Goal: Transaction & Acquisition: Purchase product/service

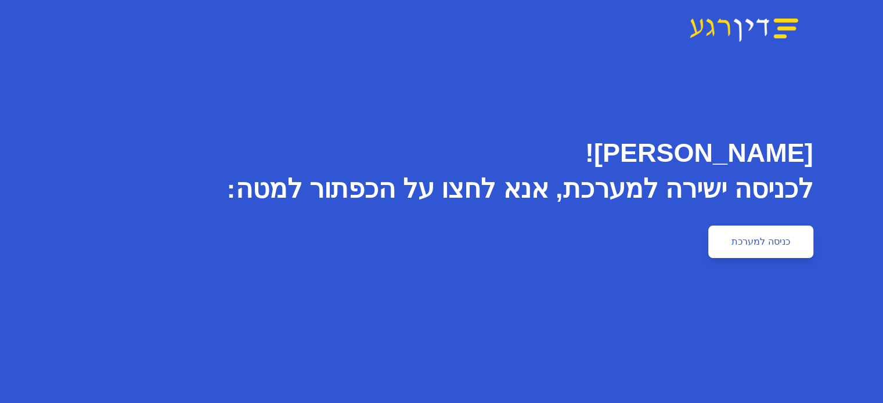
click at [813, 235] on link "כניסה למערכת" at bounding box center [760, 242] width 105 height 33
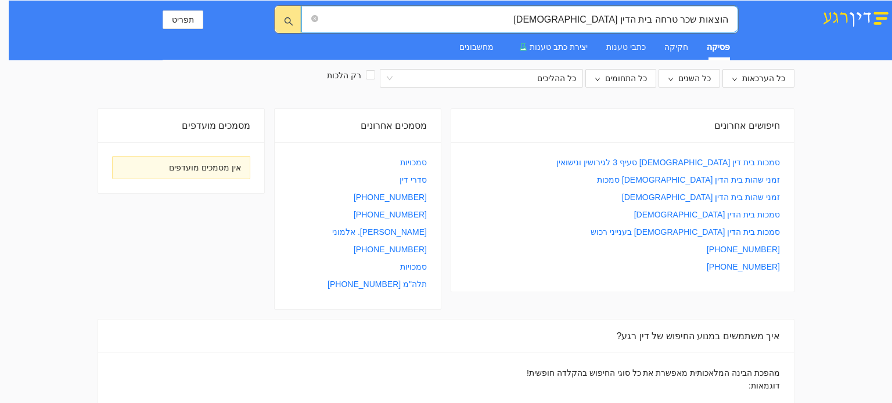
type input "הוצאות שכר טרחה בית הדין הרבני"
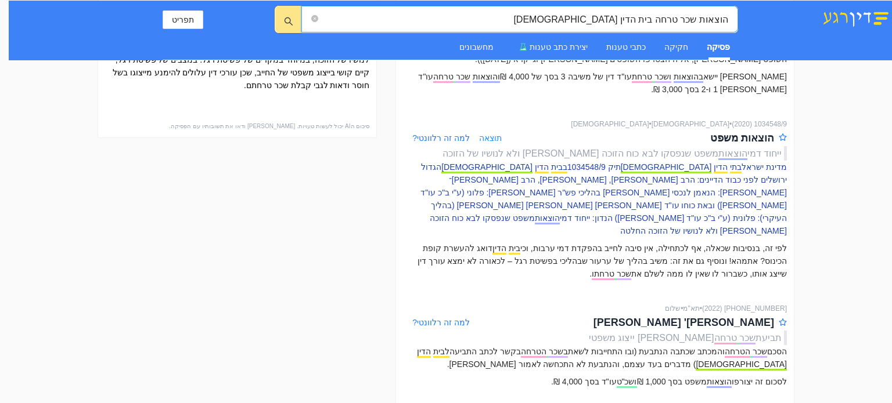
scroll to position [697, 0]
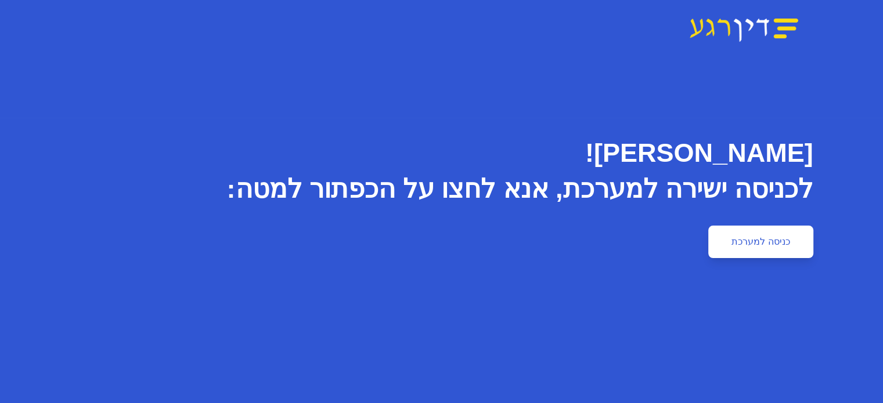
click at [813, 244] on link "כניסה למערכת" at bounding box center [760, 242] width 105 height 33
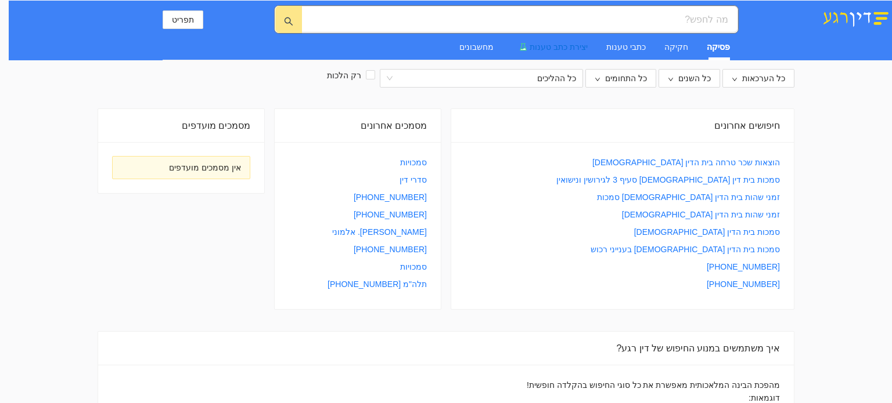
click at [563, 43] on span "יצירת כתב טענות" at bounding box center [558, 46] width 58 height 9
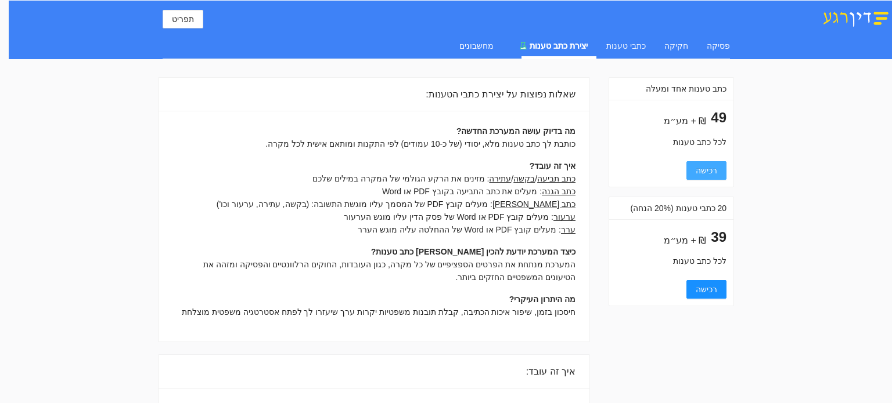
click at [713, 172] on span "רכישה" at bounding box center [706, 170] width 21 height 13
